Goal: Task Accomplishment & Management: Manage account settings

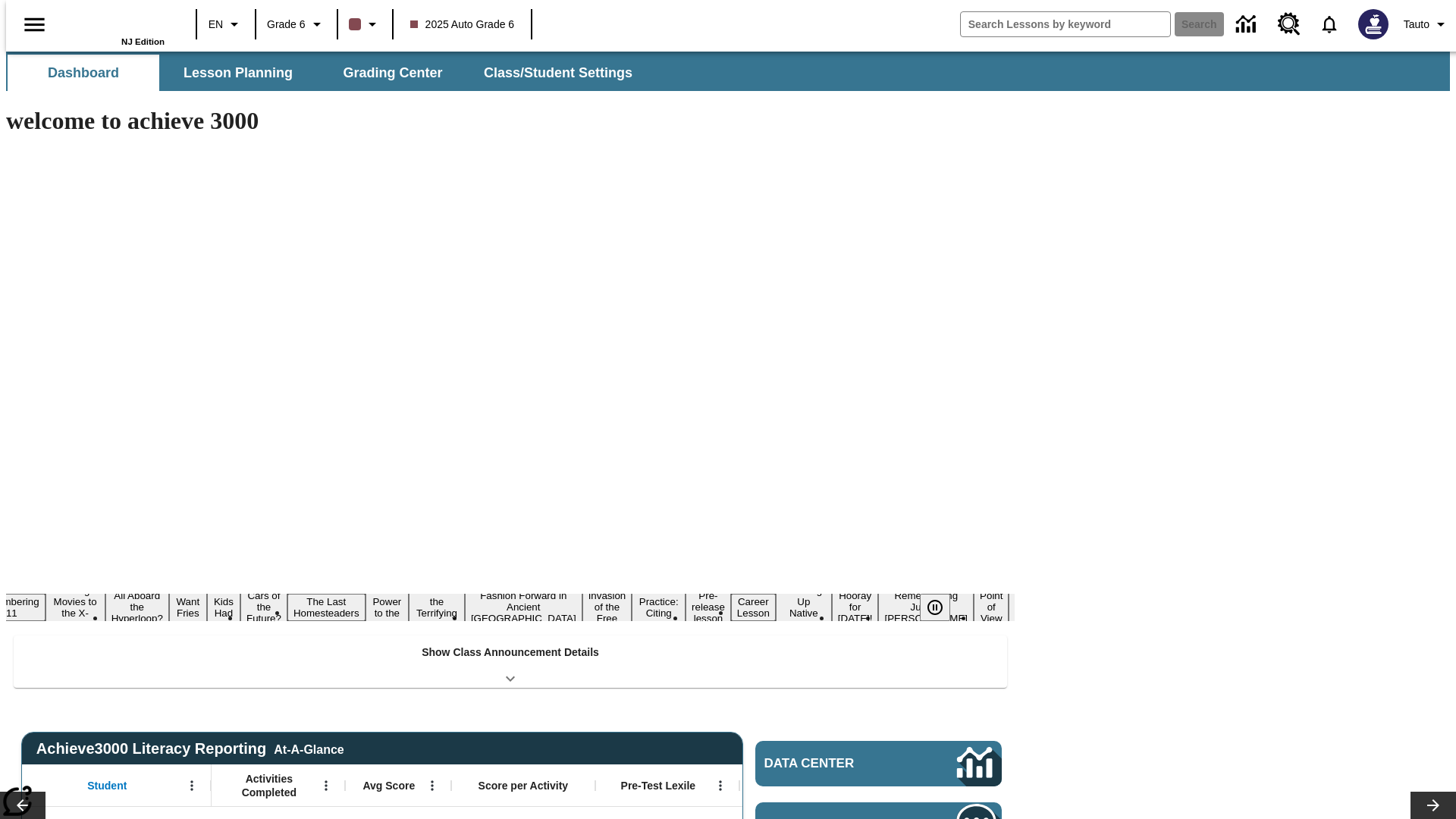
type input "-1"
click at [550, 73] on button "Class/Student Settings" at bounding box center [558, 73] width 175 height 37
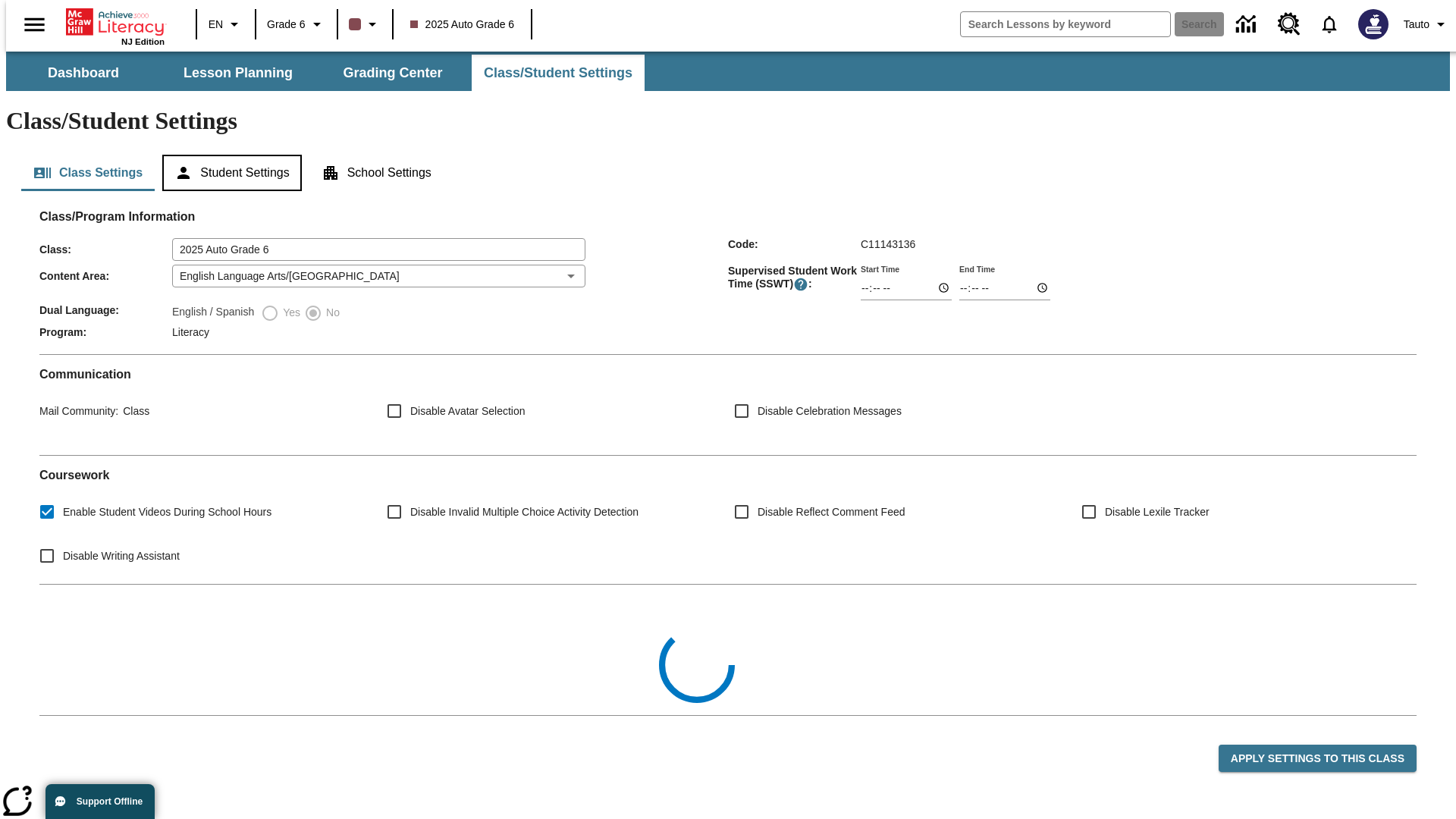
click at [228, 154] on button "Student Settings" at bounding box center [232, 173] width 139 height 37
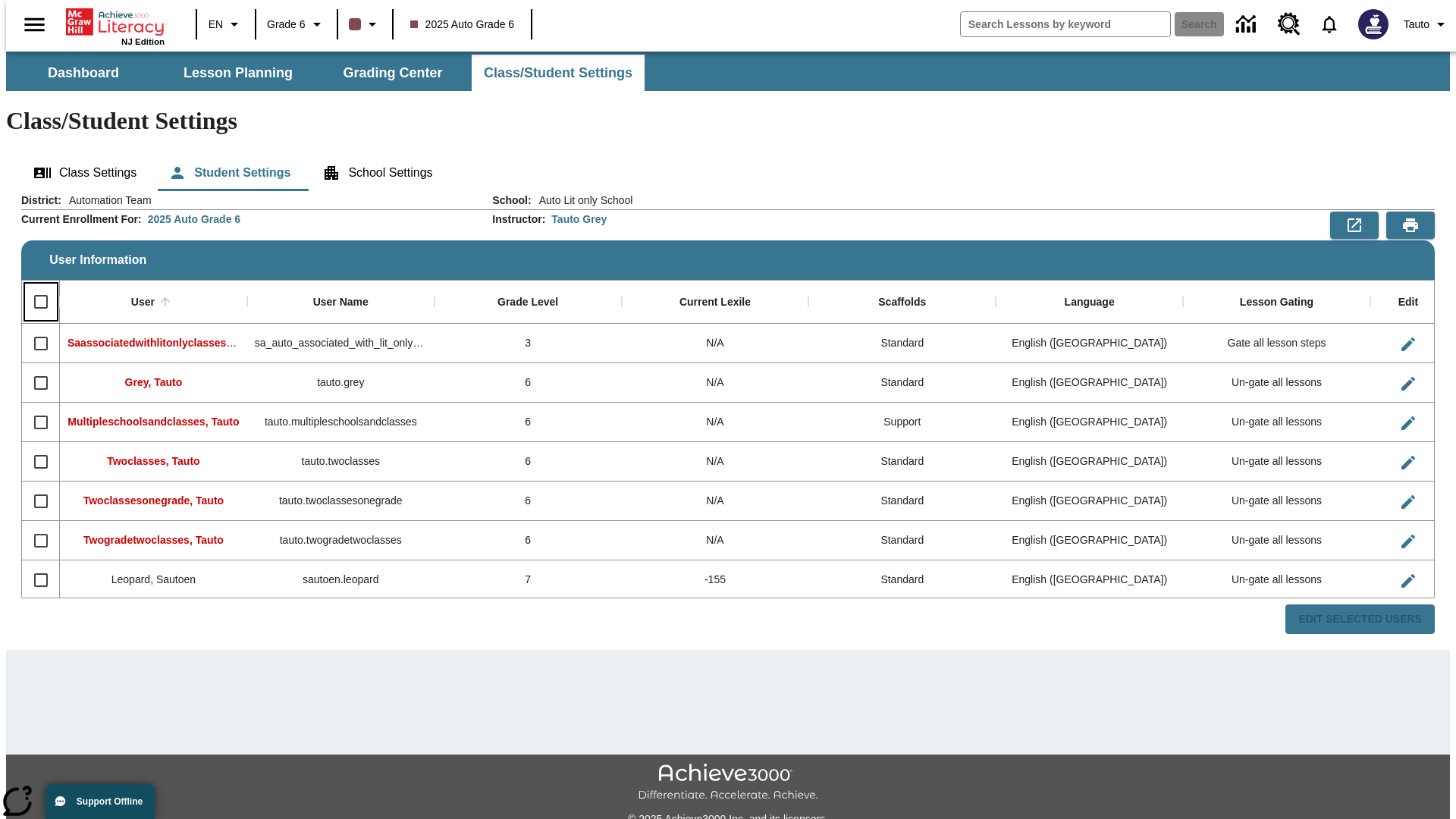
click at [34, 286] on input "Select all rows" at bounding box center [40, 302] width 32 height 32
checkbox input "true"
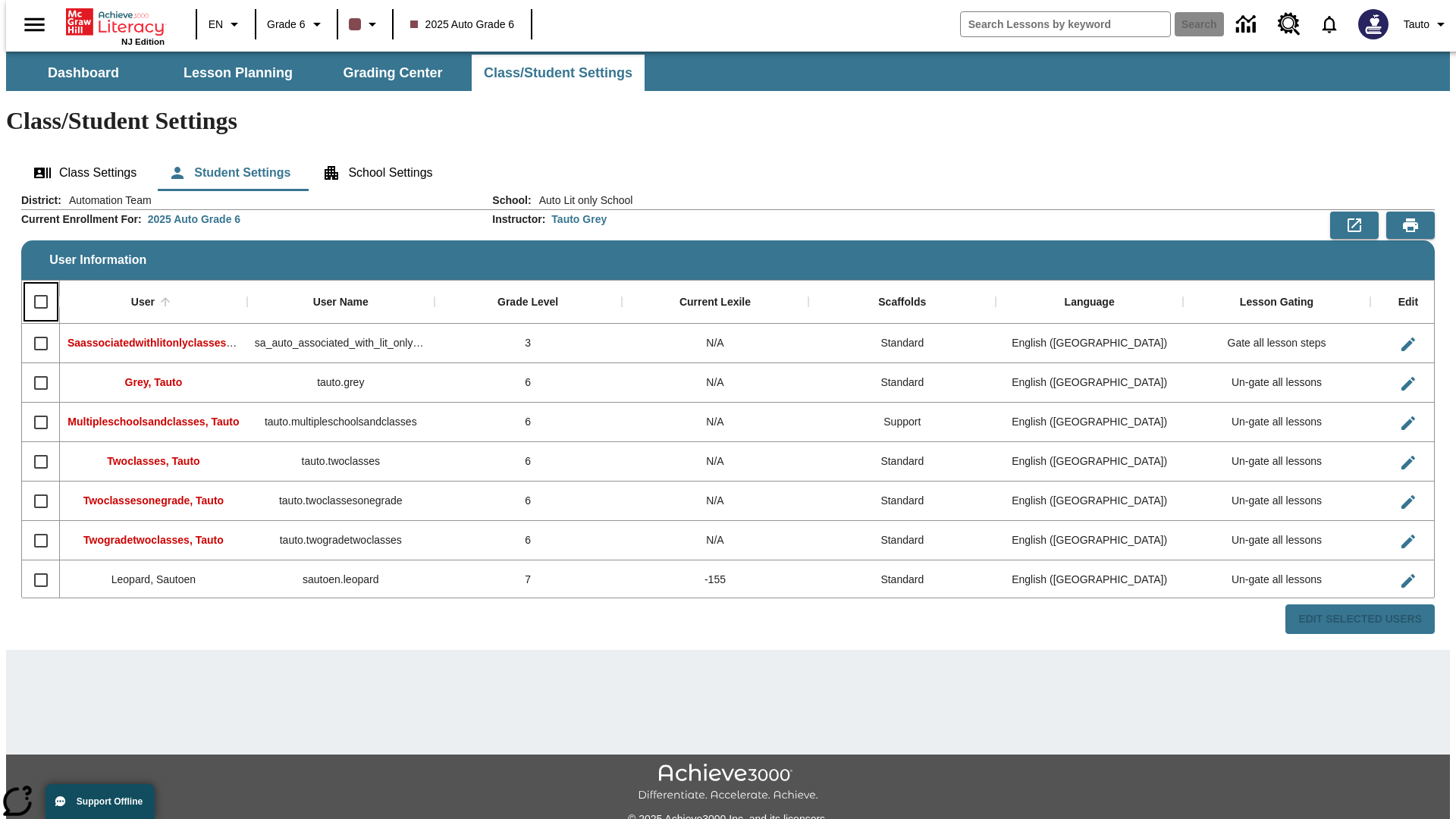
checkbox input "true"
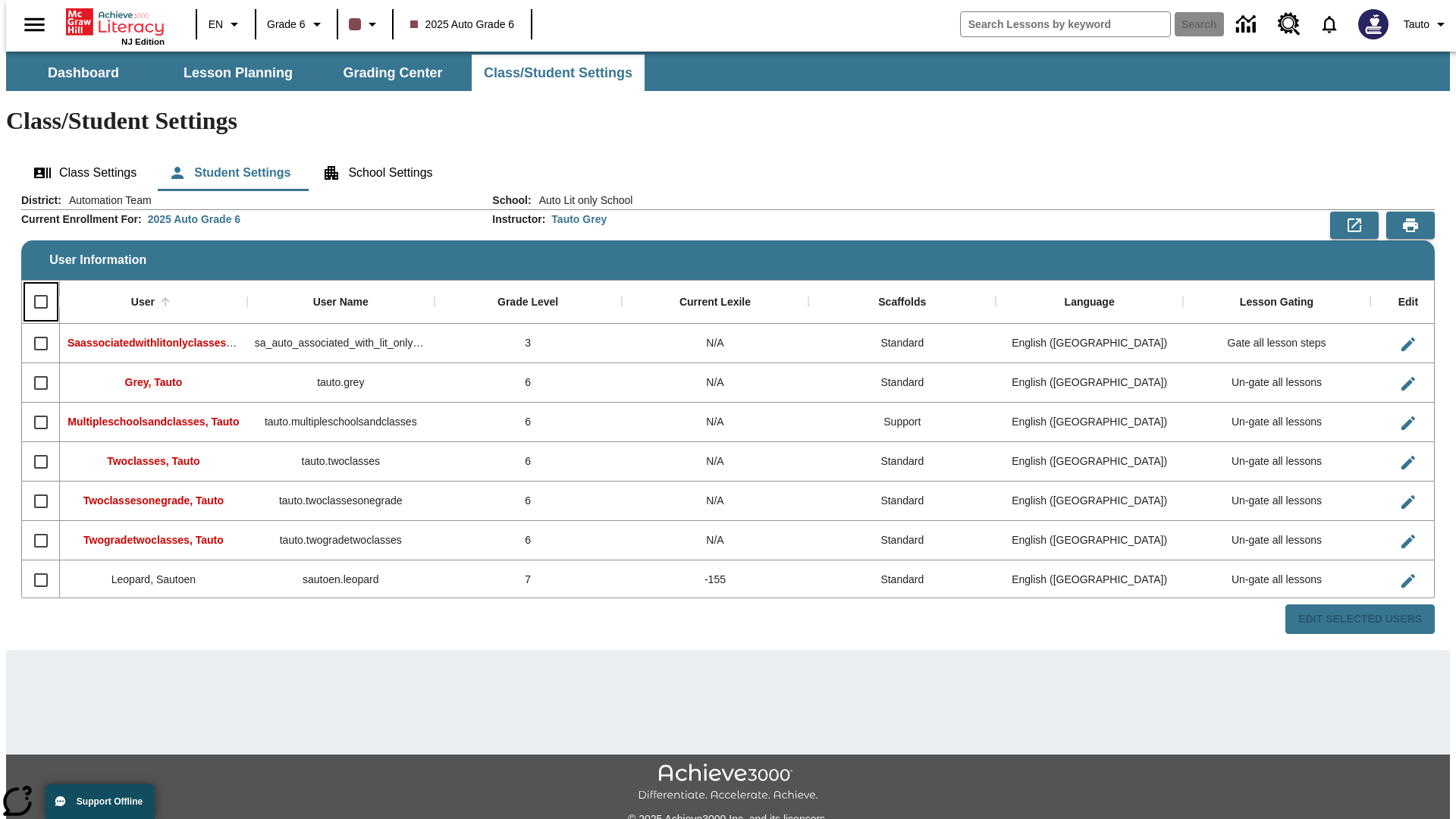
checkbox input "true"
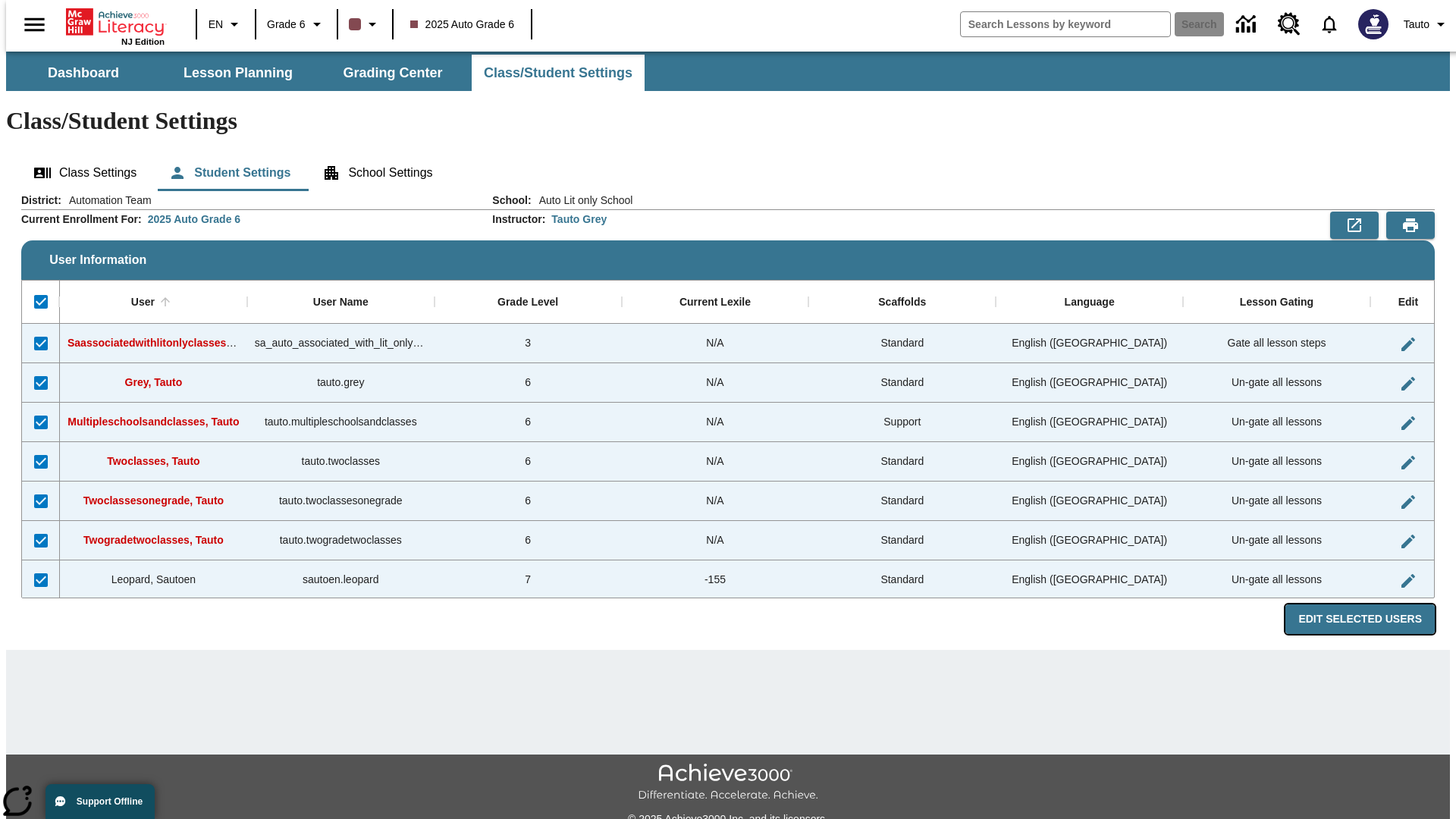
click at [1372, 604] on button "Edit Selected Users" at bounding box center [1359, 619] width 149 height 29
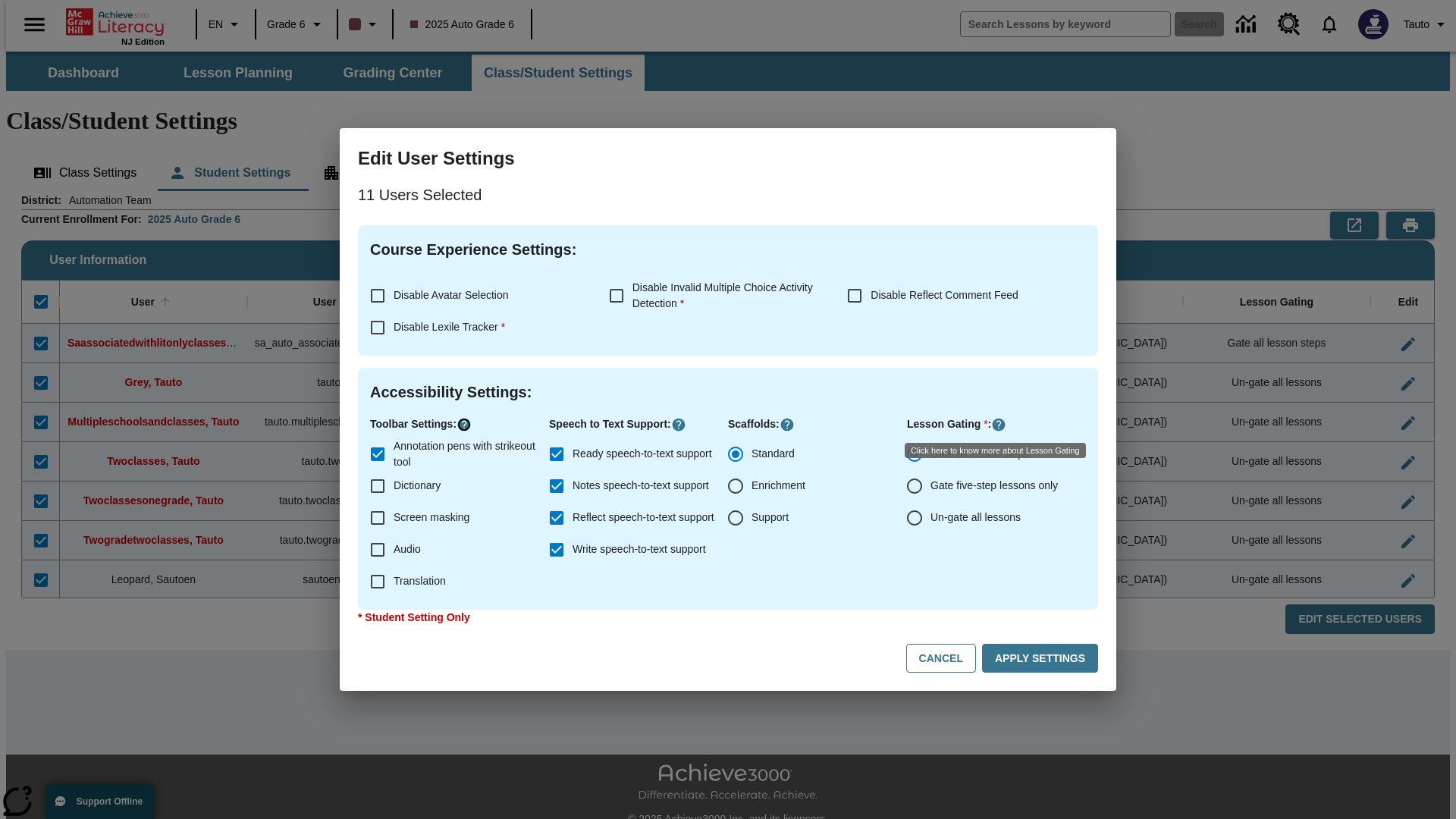
click at [466, 425] on icon "Click here to know more about" at bounding box center [463, 424] width 16 height 16
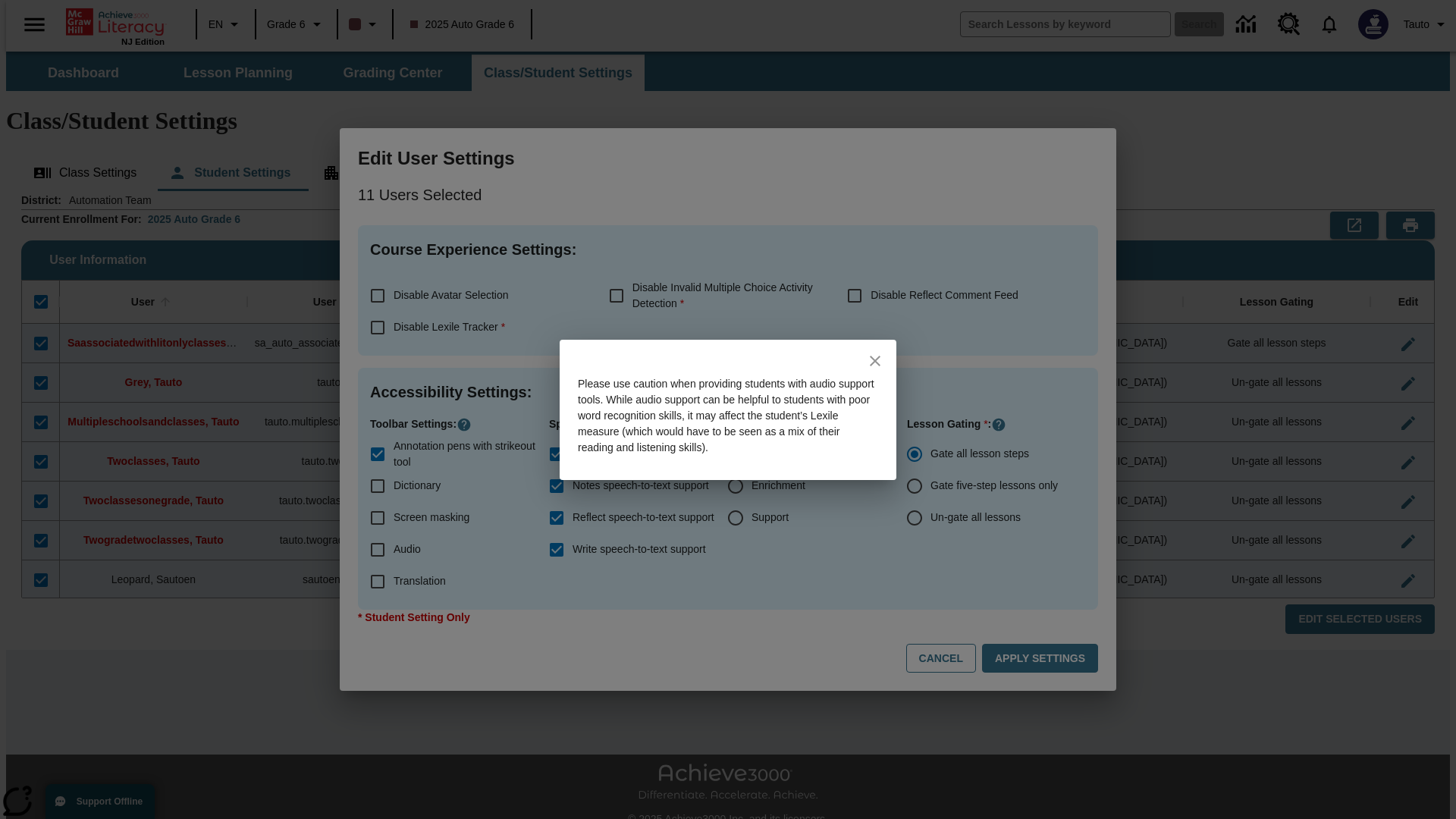
click at [875, 360] on icon "close" at bounding box center [876, 361] width 11 height 11
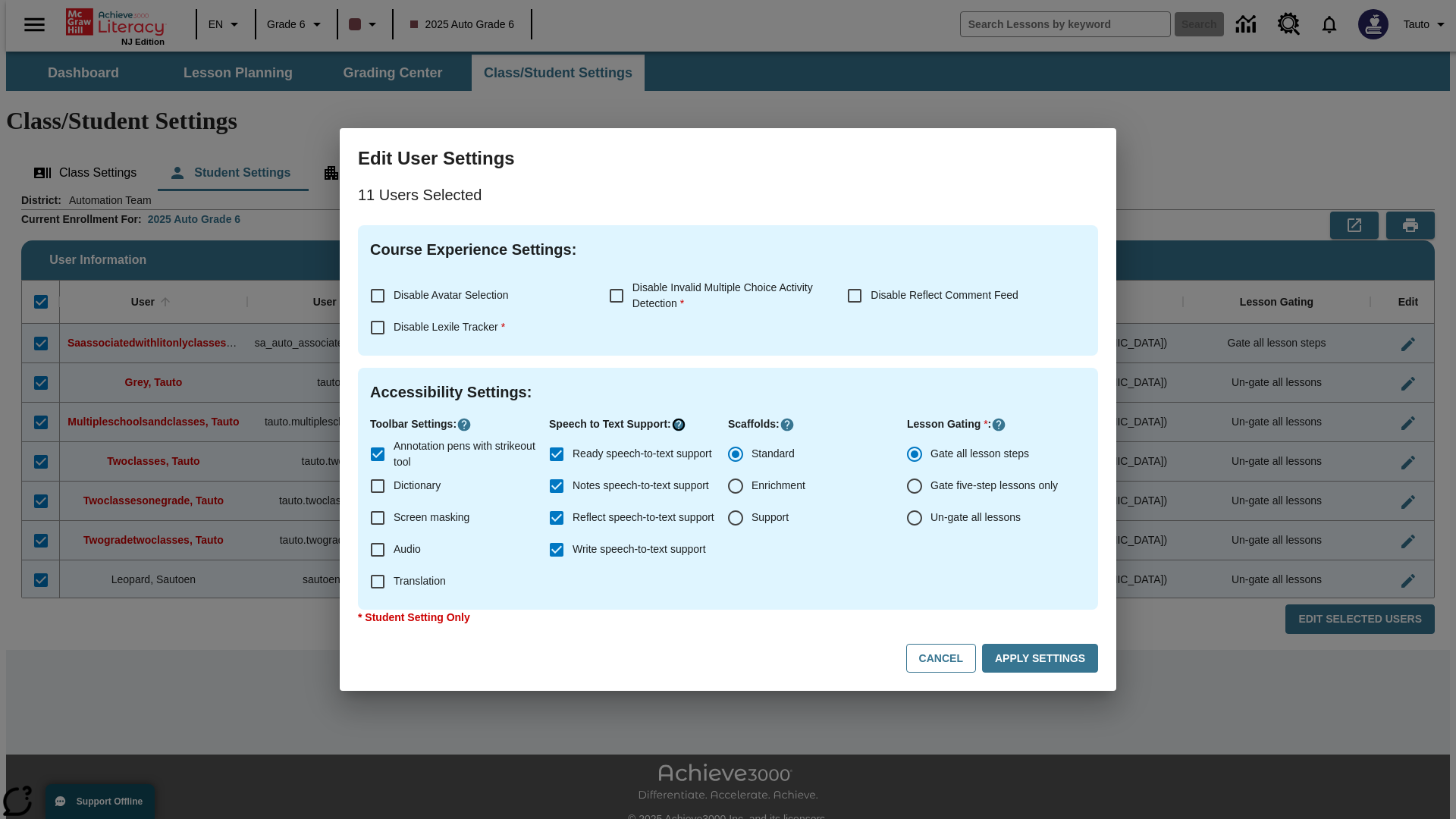
click at [683, 425] on icon "Click here to know more about" at bounding box center [678, 424] width 16 height 16
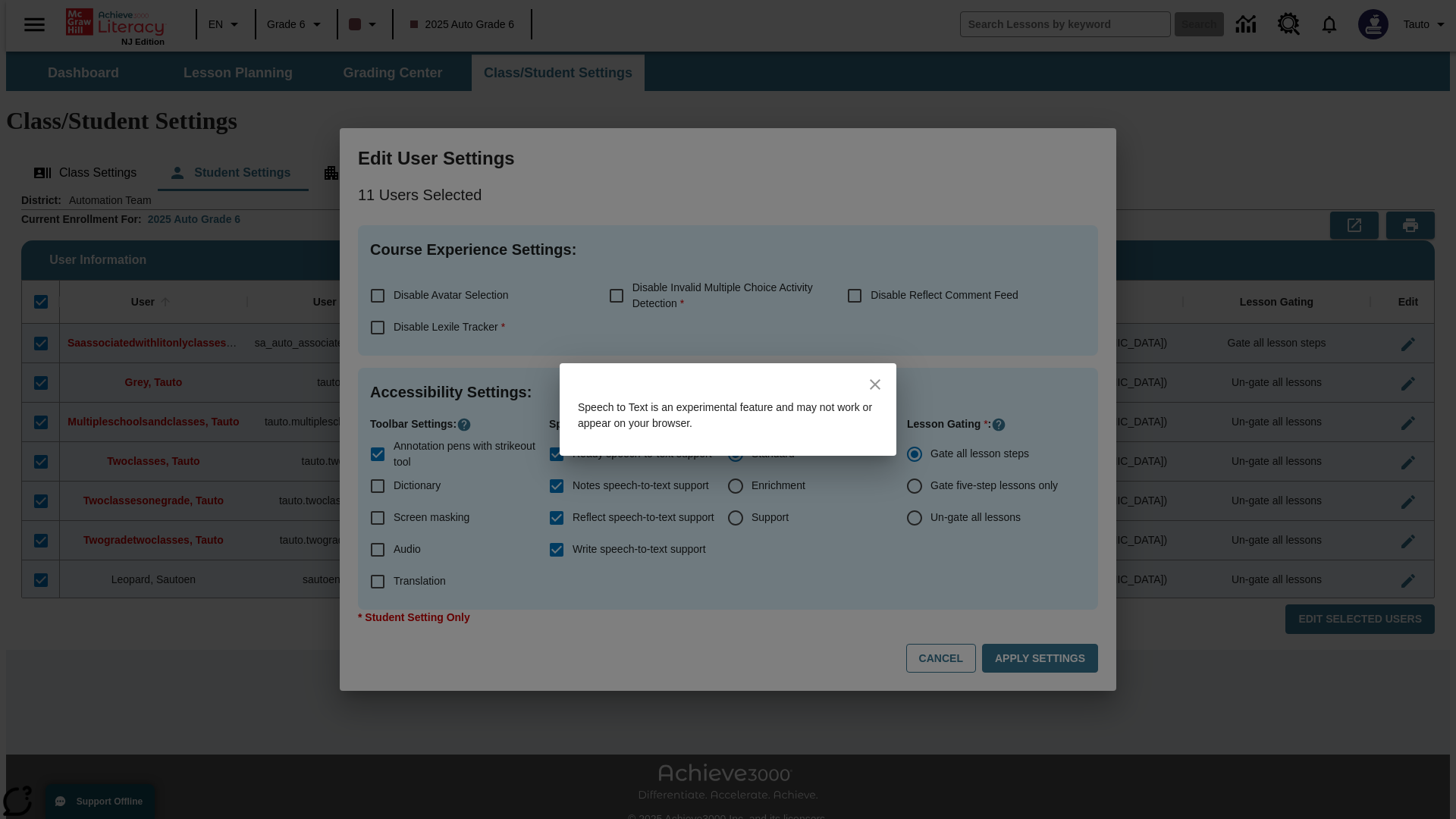
click at [875, 385] on icon "close" at bounding box center [876, 385] width 11 height 11
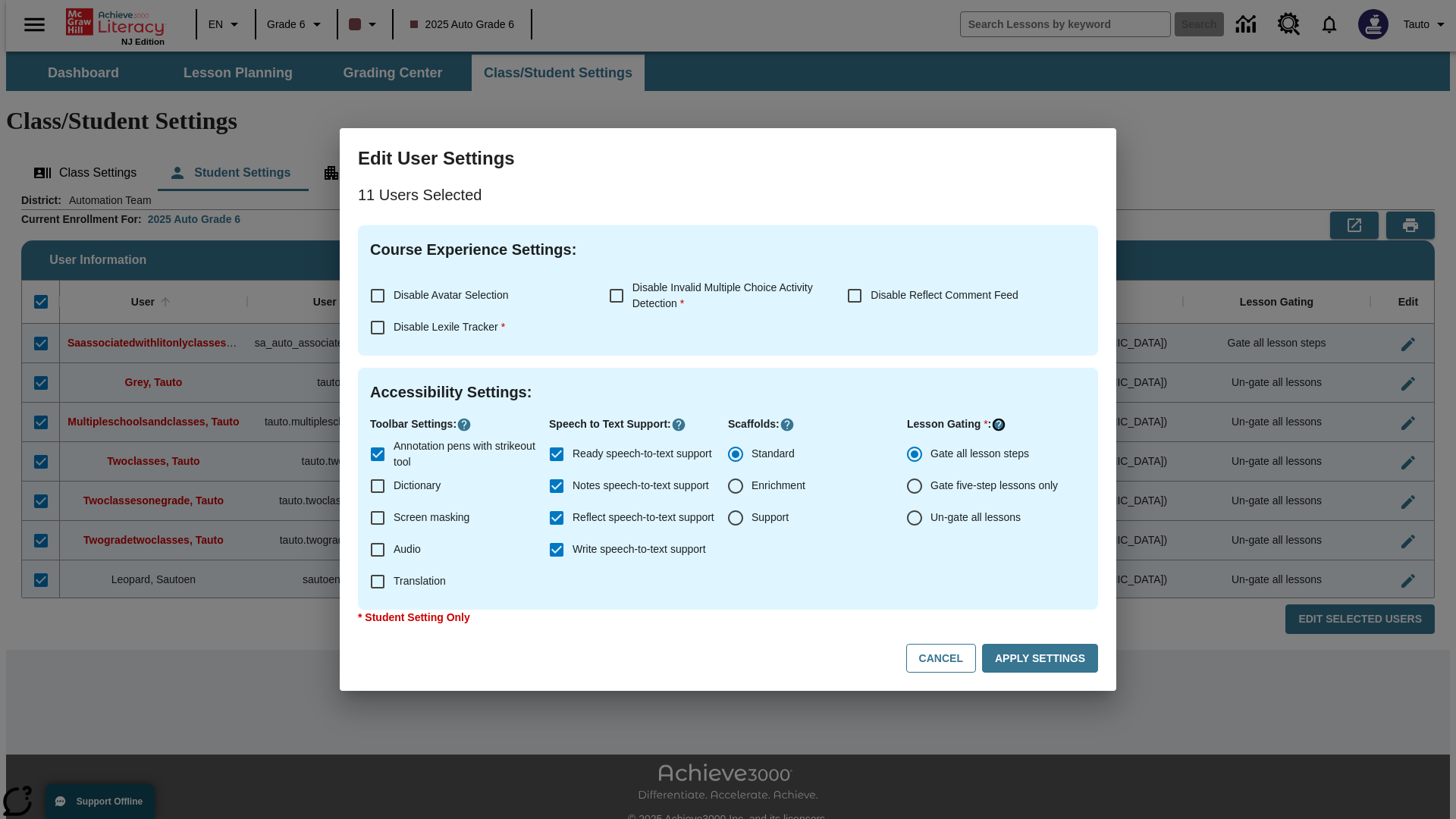
click at [1000, 425] on icon "Click here to know more about" at bounding box center [998, 424] width 16 height 16
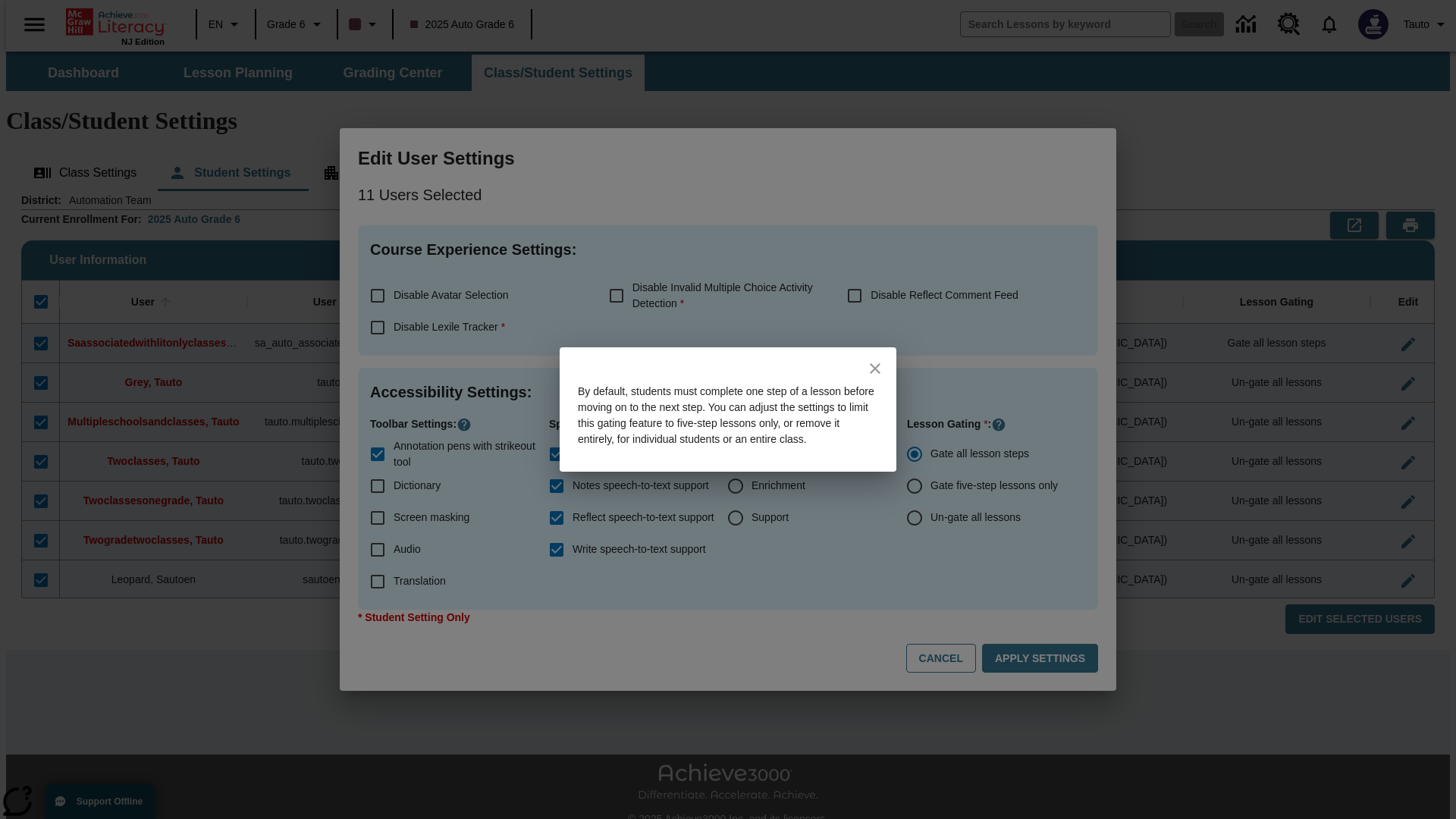
click at [875, 363] on icon "close" at bounding box center [876, 368] width 11 height 11
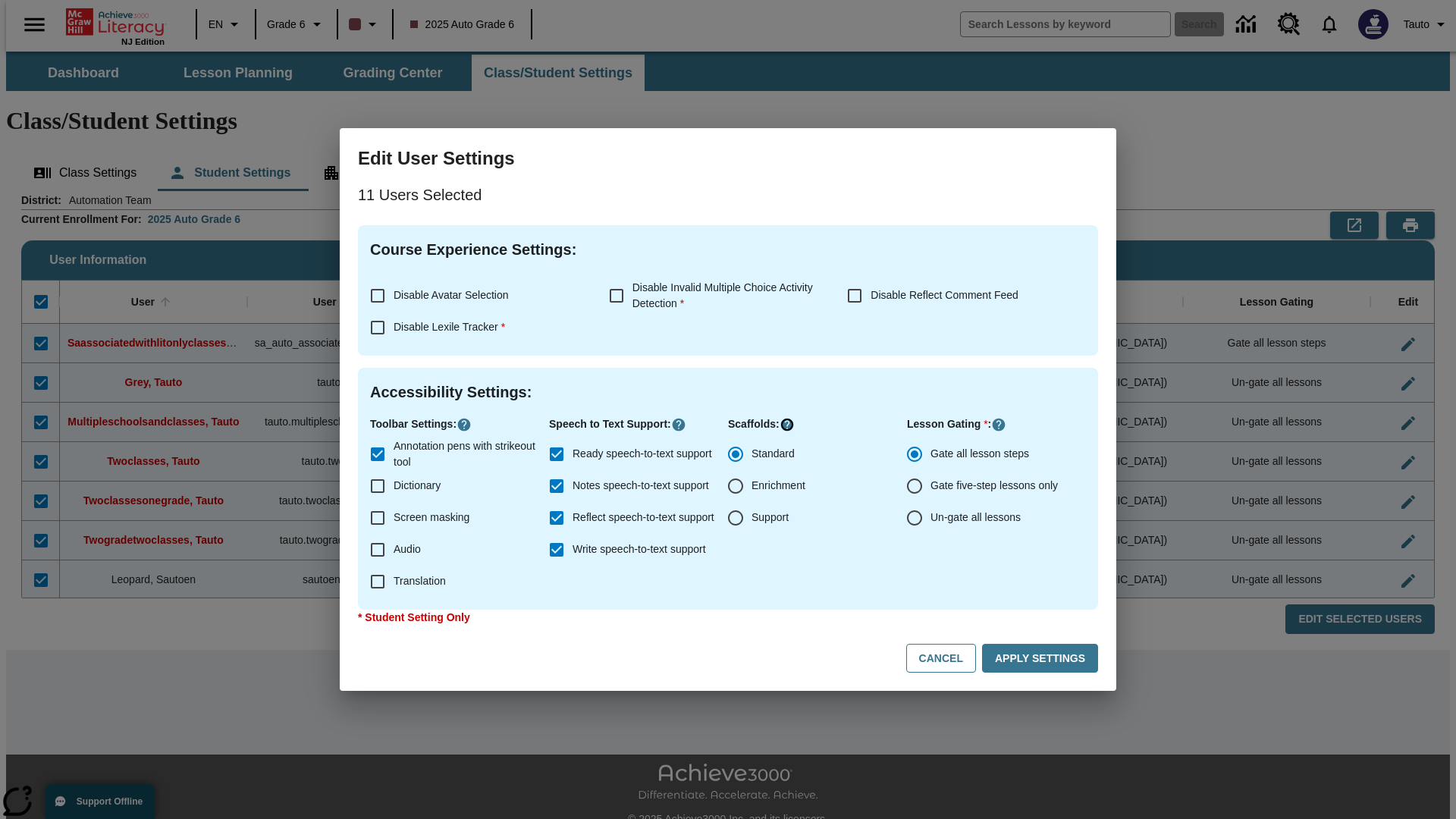
click at [785, 425] on icon "Click here to know more about" at bounding box center [787, 424] width 16 height 16
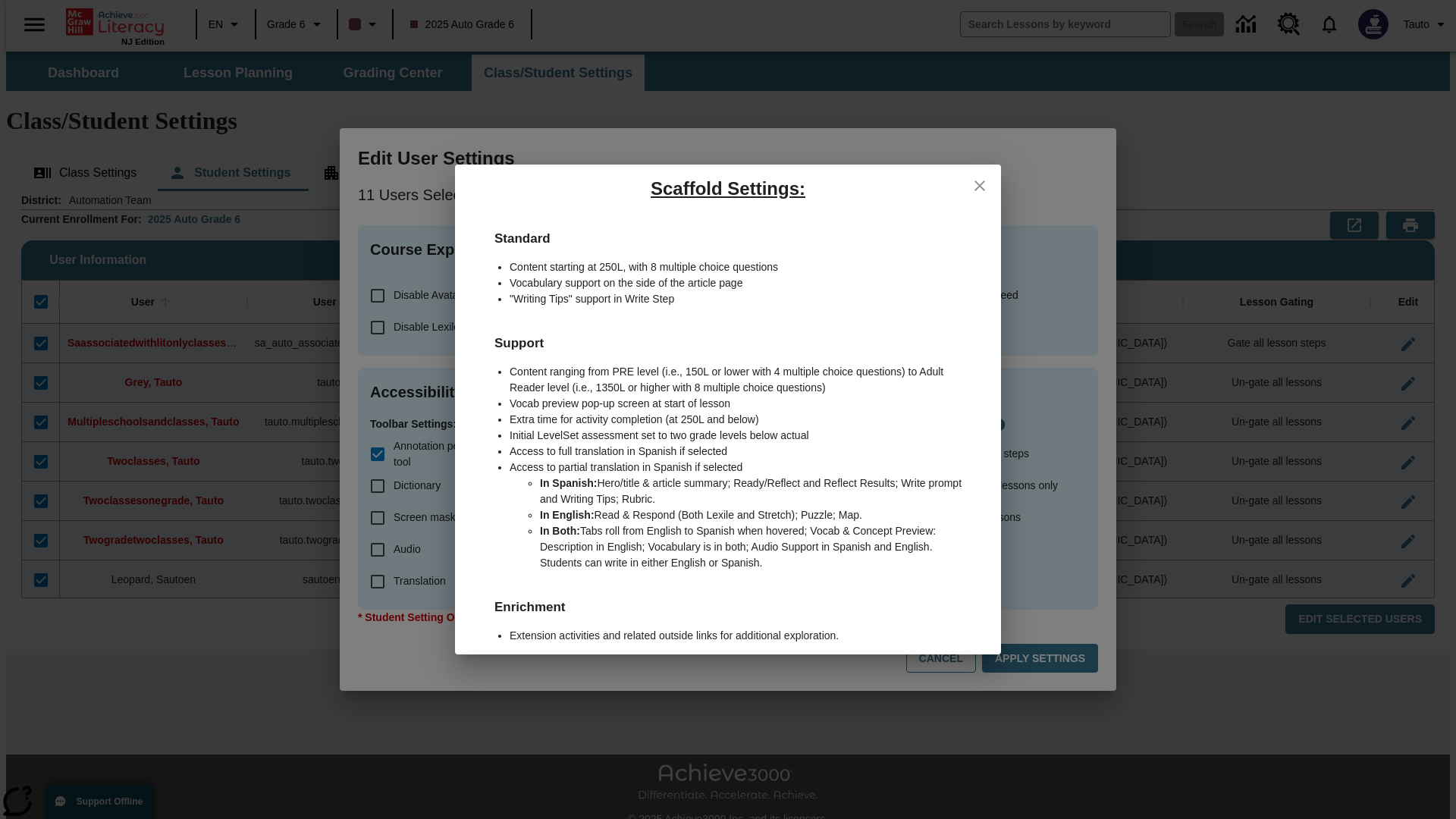
click at [980, 185] on icon "close" at bounding box center [980, 186] width 11 height 11
